Goal: Information Seeking & Learning: Stay updated

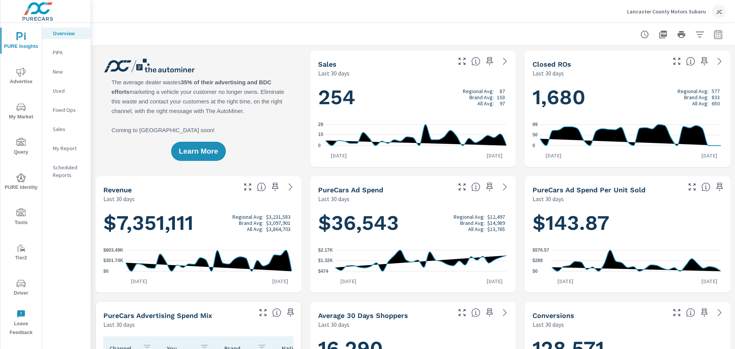
scroll to position [329, 0]
drag, startPoint x: 35, startPoint y: 0, endPoint x: 259, endPoint y: 3, distance: 224.0
click at [259, 3] on div "Lancaster County Motors Subaru JC" at bounding box center [413, 11] width 626 height 23
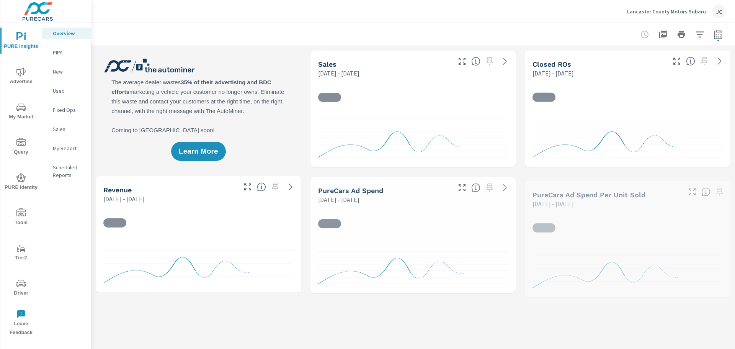
scroll to position [0, 0]
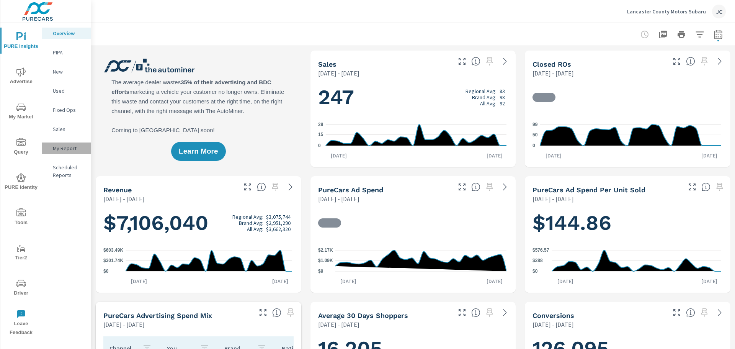
click at [61, 149] on p "My Report" at bounding box center [69, 148] width 32 height 8
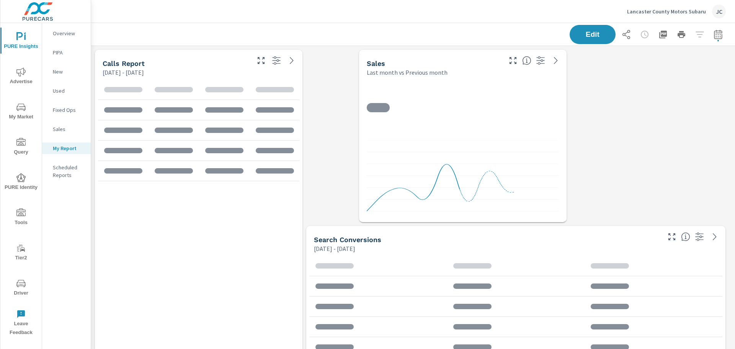
scroll to position [544, 650]
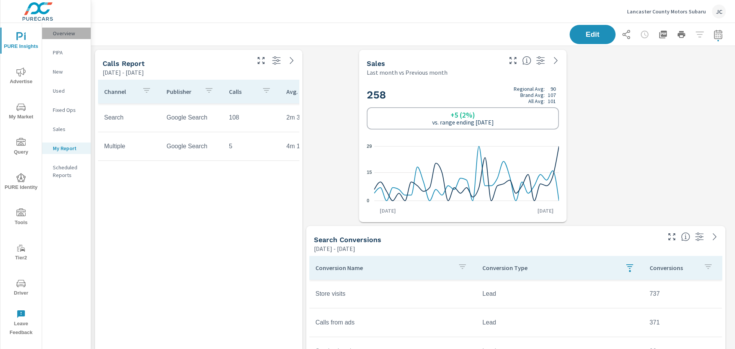
click at [61, 33] on p "Overview" at bounding box center [69, 33] width 32 height 8
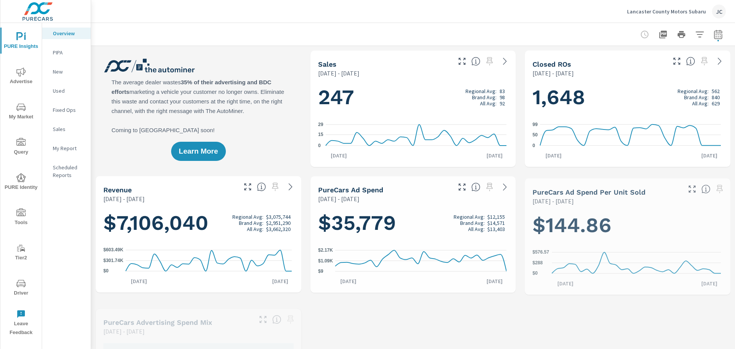
scroll to position [0, 0]
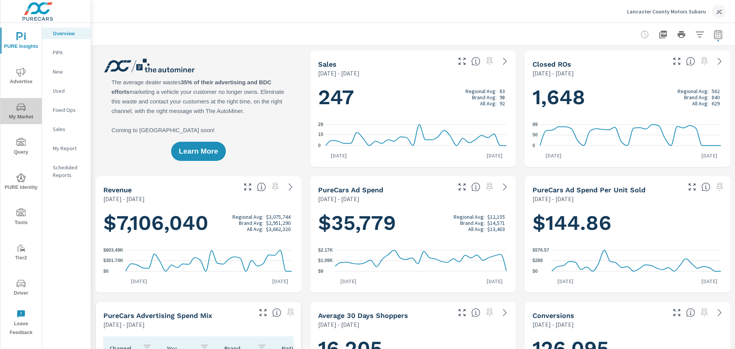
click at [25, 111] on icon "nav menu" at bounding box center [20, 107] width 9 height 9
